Goal: Information Seeking & Learning: Learn about a topic

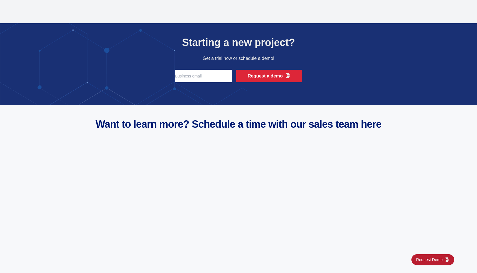
scroll to position [2230, 0]
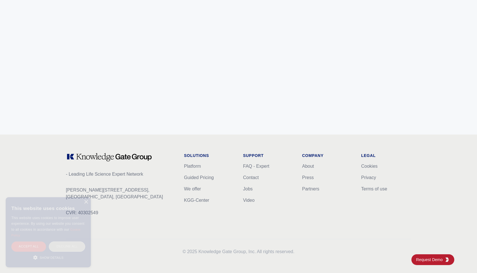
click at [87, 157] on icon at bounding box center [109, 157] width 87 height 9
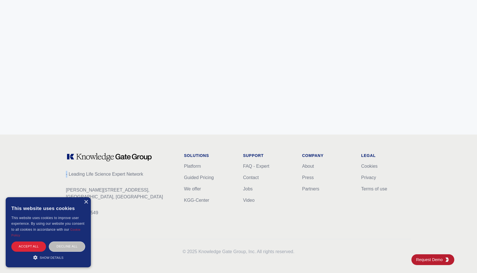
click at [87, 157] on icon at bounding box center [109, 157] width 87 height 9
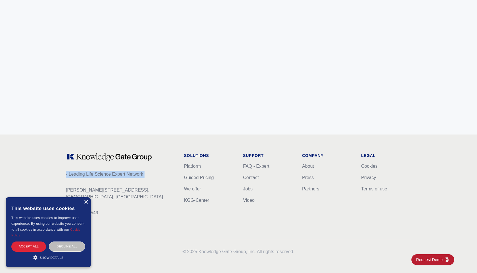
click at [86, 203] on div "×" at bounding box center [86, 202] width 4 height 4
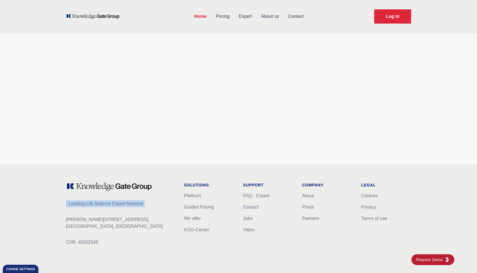
scroll to position [2199, 0]
click at [141, 191] on icon at bounding box center [109, 187] width 87 height 9
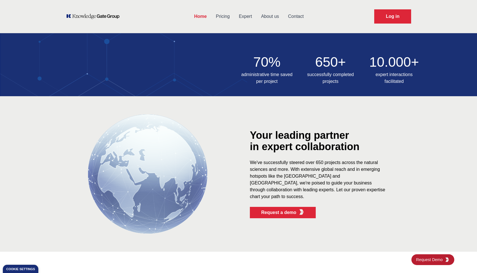
scroll to position [0, 0]
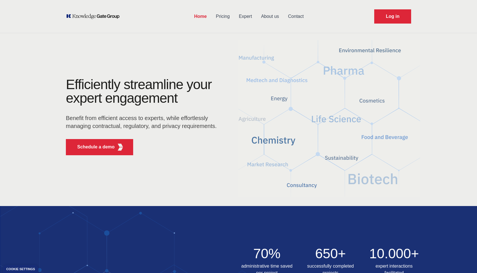
click at [126, 82] on h1 "Efficiently streamline your expert engagement" at bounding box center [139, 91] width 146 height 29
click at [68, 81] on h1 "Efficiently streamline your expert engagement" at bounding box center [139, 91] width 146 height 29
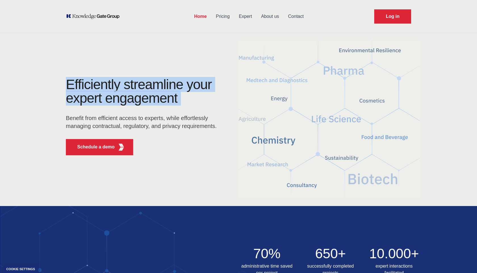
click at [68, 81] on h1 "Efficiently streamline your expert engagement" at bounding box center [139, 91] width 146 height 29
click at [70, 81] on h1 "Efficiently streamline your expert engagement" at bounding box center [139, 91] width 146 height 29
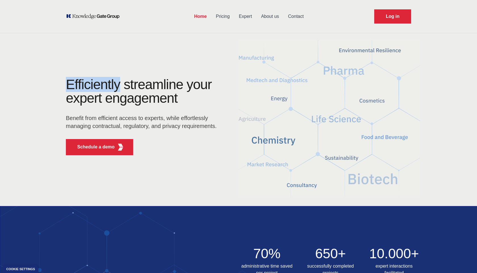
click at [70, 81] on h1 "Efficiently streamline your expert engagement" at bounding box center [139, 91] width 146 height 29
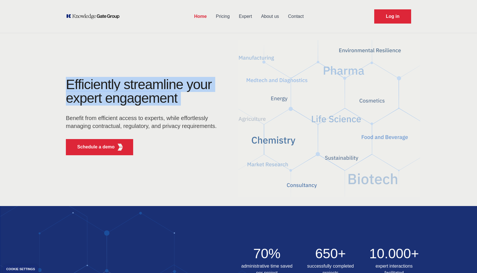
click at [70, 81] on h1 "Efficiently streamline your expert engagement" at bounding box center [139, 91] width 146 height 29
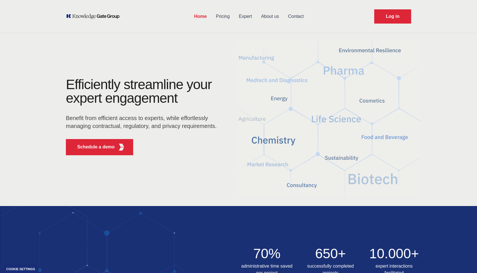
click at [71, 83] on h1 "Efficiently streamline your expert engagement" at bounding box center [139, 91] width 146 height 29
click at [224, 14] on link "Pricing" at bounding box center [222, 16] width 23 height 15
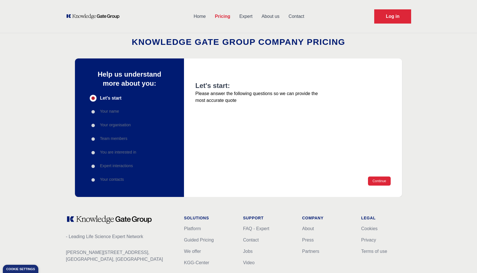
click at [193, 18] on link "Home" at bounding box center [199, 16] width 21 height 15
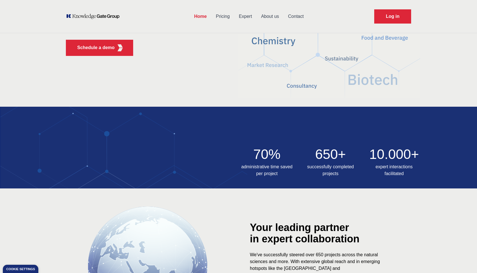
scroll to position [98, 0]
